Goal: Check status

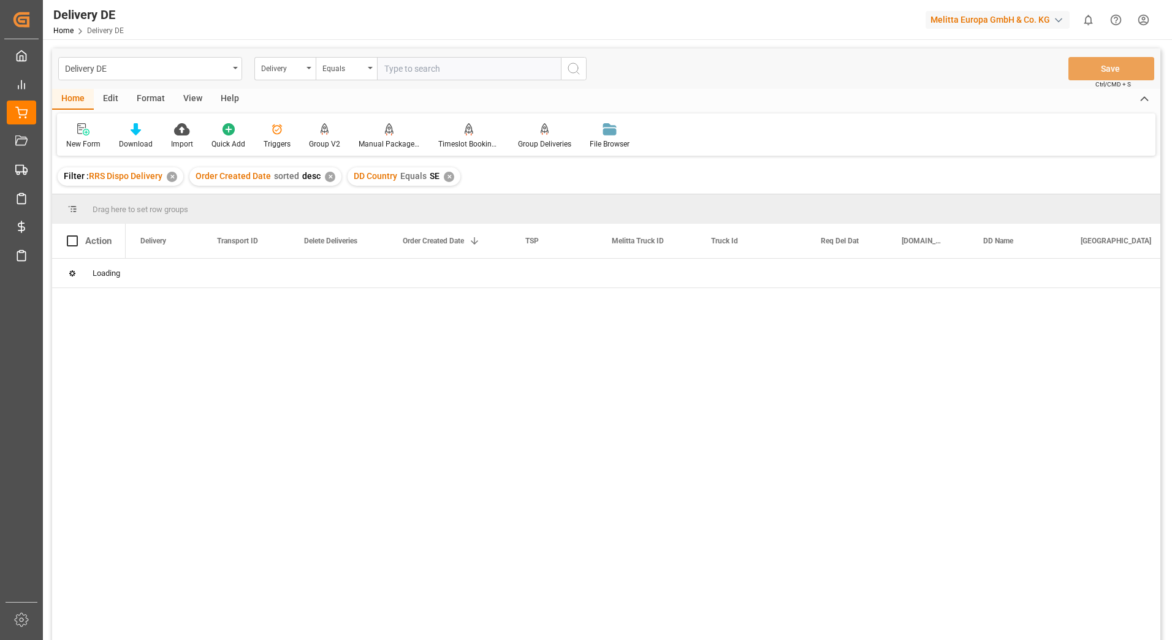
click at [167, 175] on div "✕" at bounding box center [172, 177] width 10 height 10
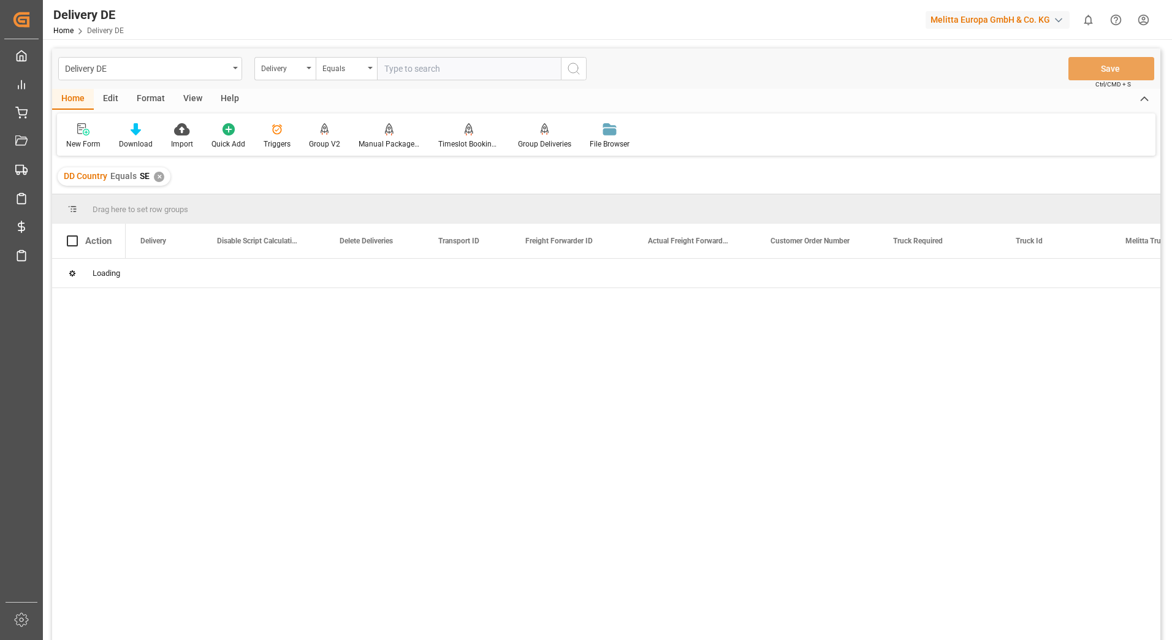
click at [160, 178] on div "✕" at bounding box center [159, 177] width 10 height 10
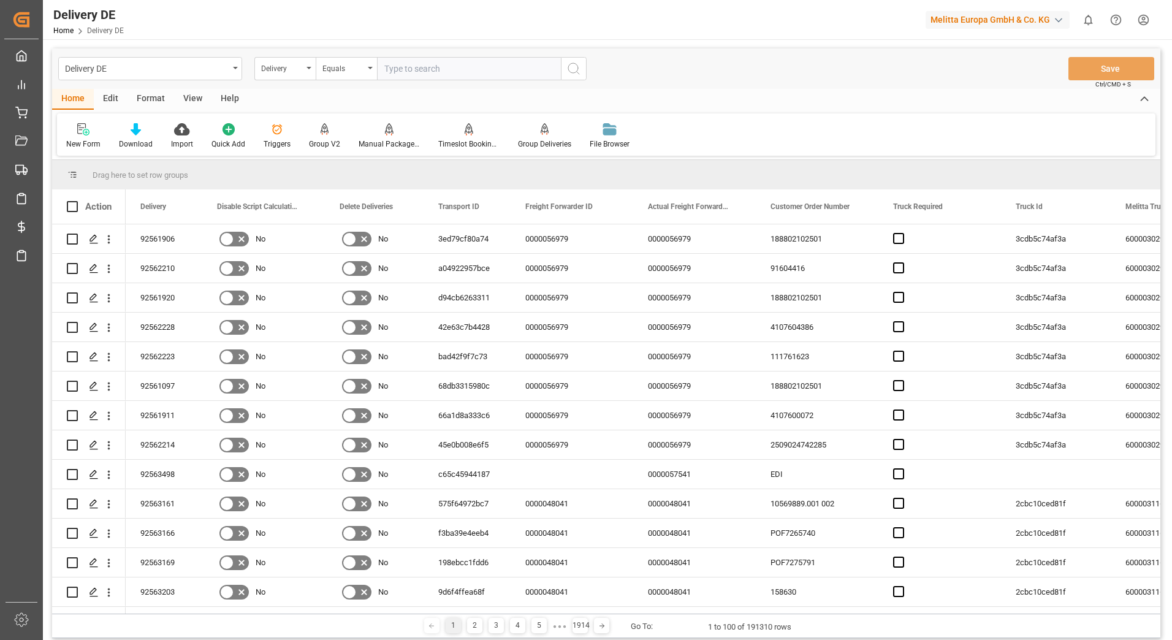
click at [441, 66] on input "text" at bounding box center [469, 68] width 184 height 23
type input "92563498"
